Goal: Information Seeking & Learning: Find specific fact

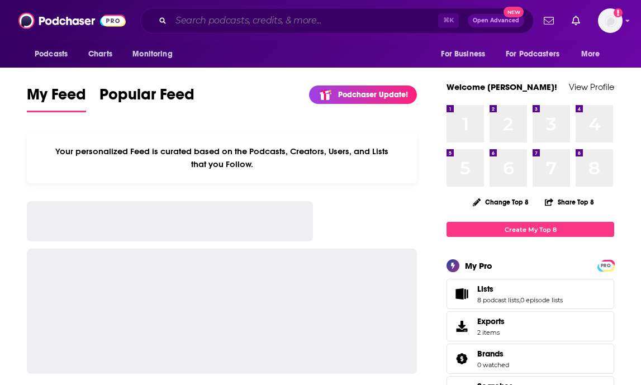
click at [244, 18] on input "Search podcasts, credits, & more..." at bounding box center [304, 21] width 267 height 18
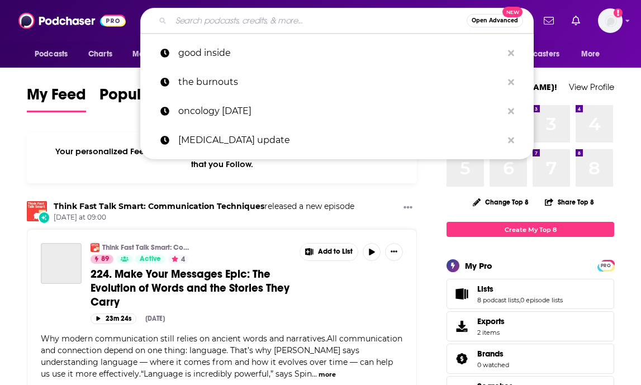
paste input "[PERSON_NAME]"
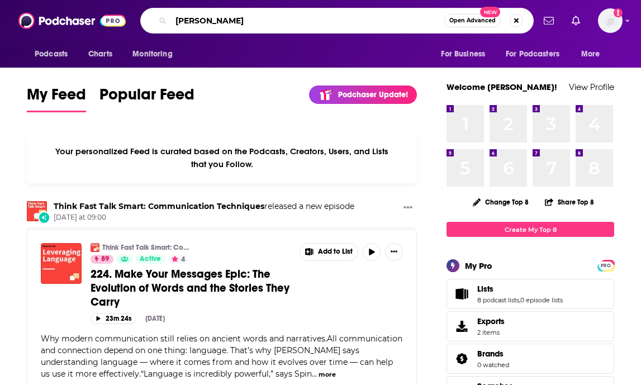
type input "[PERSON_NAME]"
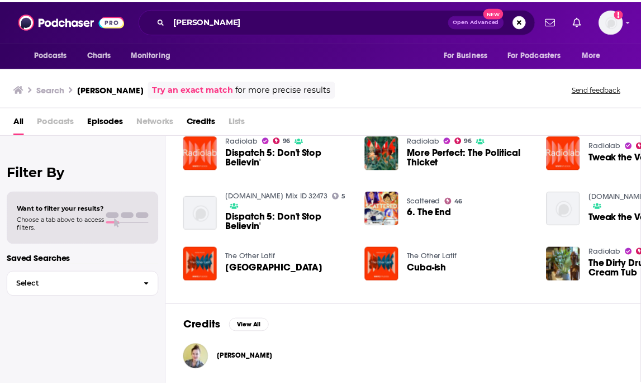
scroll to position [35, 0]
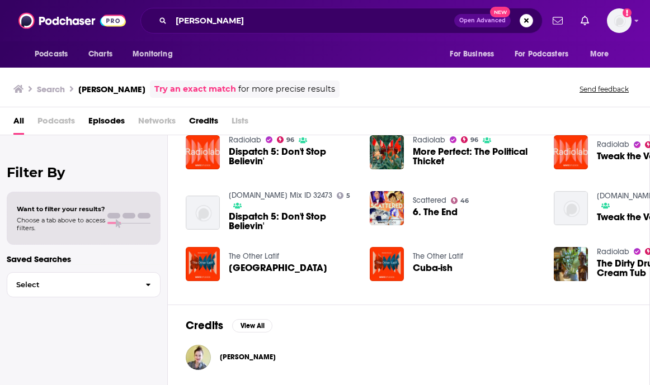
click at [258, 353] on span "[PERSON_NAME]" at bounding box center [248, 357] width 56 height 9
